Goal: Task Accomplishment & Management: Use online tool/utility

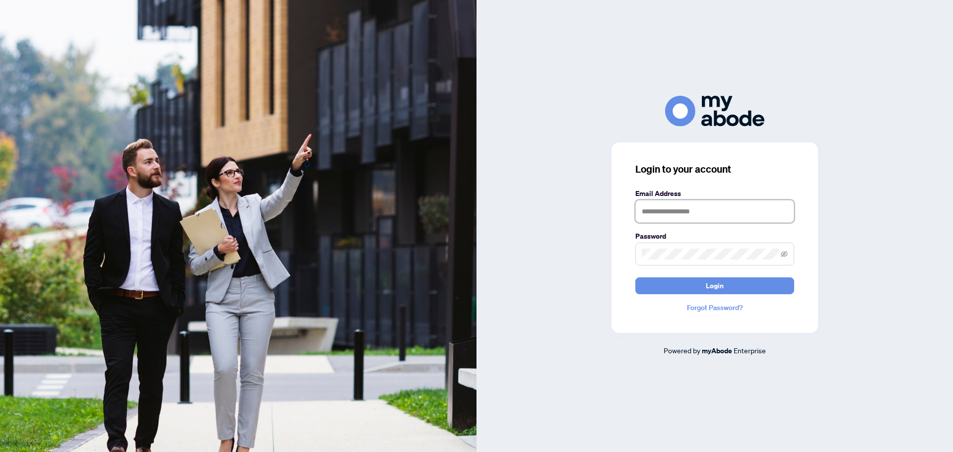
click at [681, 212] on input "text" at bounding box center [714, 211] width 159 height 23
type input "**********"
click at [635, 277] on button "Login" at bounding box center [714, 285] width 159 height 17
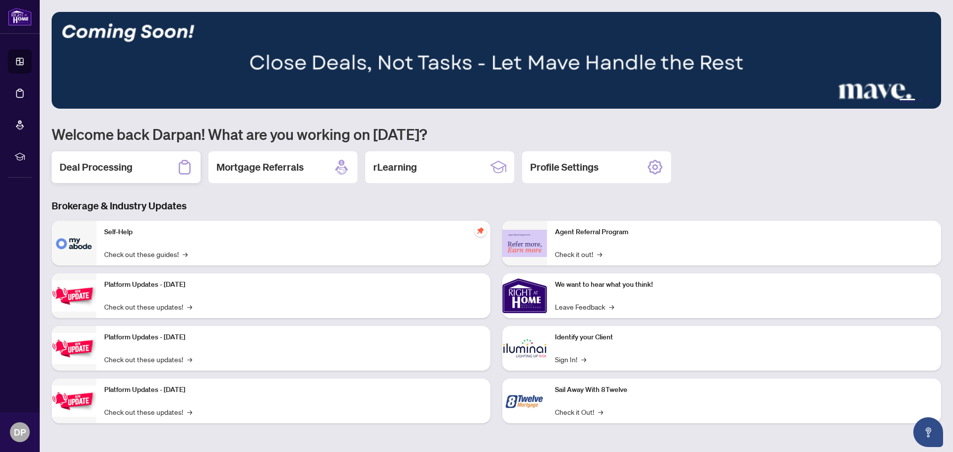
click at [128, 168] on h2 "Deal Processing" at bounding box center [96, 167] width 73 height 14
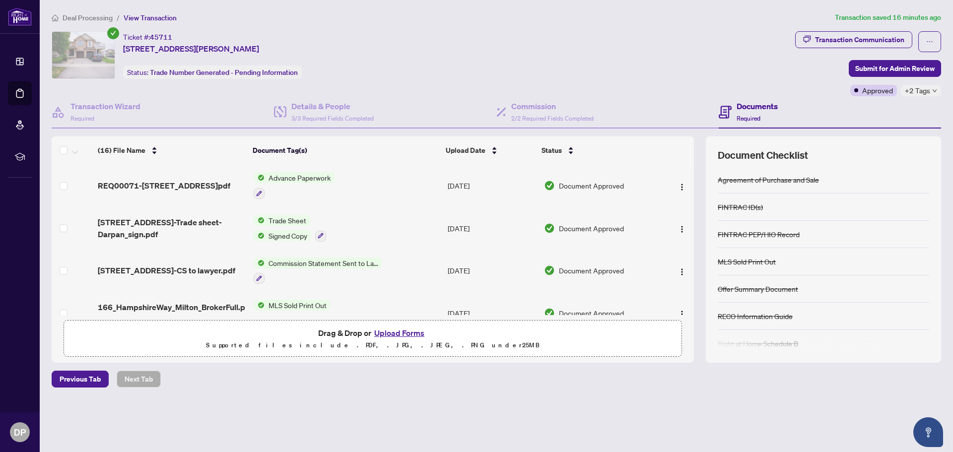
click at [301, 180] on span "Advance Paperwork" at bounding box center [300, 177] width 70 height 11
click at [293, 228] on span "Advance Paperwork" at bounding box center [284, 226] width 70 height 11
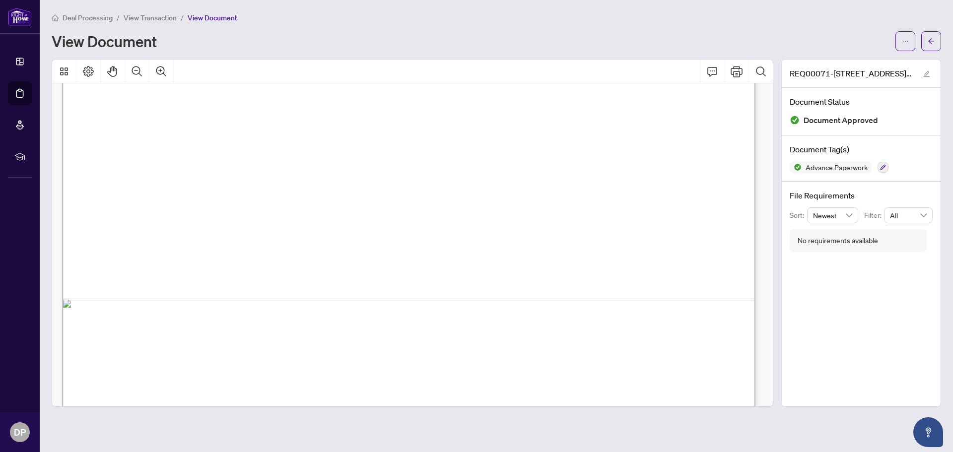
scroll to position [3354, 0]
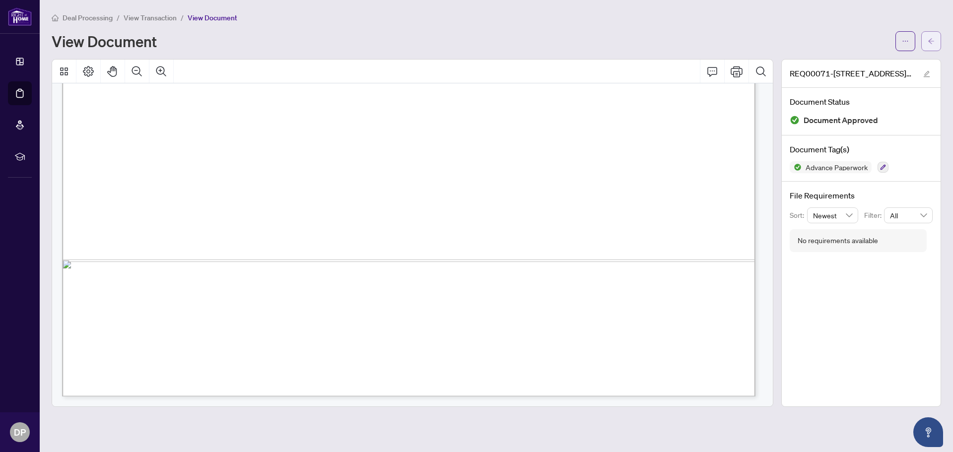
click at [932, 42] on icon "arrow-left" at bounding box center [931, 41] width 7 height 7
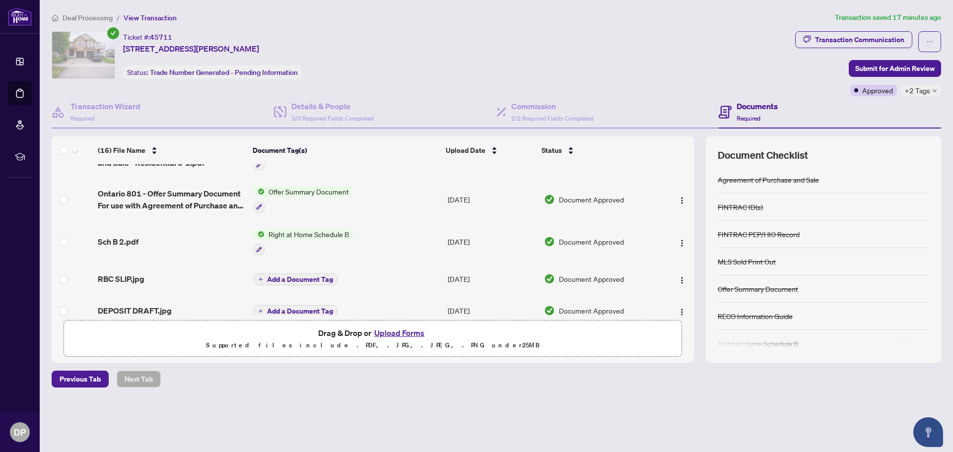
scroll to position [509, 0]
